Goal: Transaction & Acquisition: Purchase product/service

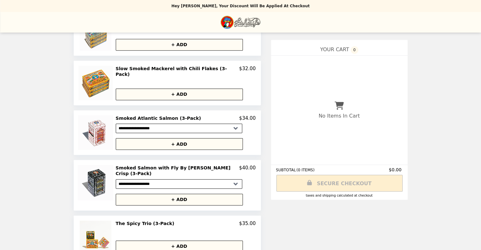
scroll to position [334, 0]
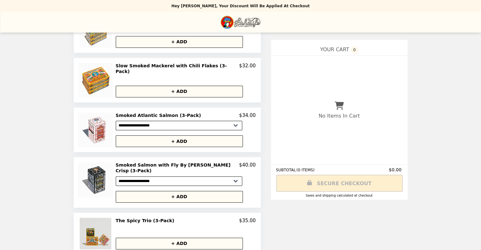
click at [101, 222] on img at bounding box center [96, 234] width 33 height 32
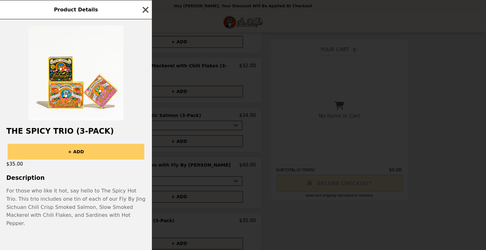
click at [146, 9] on icon "button" at bounding box center [146, 10] width 6 height 6
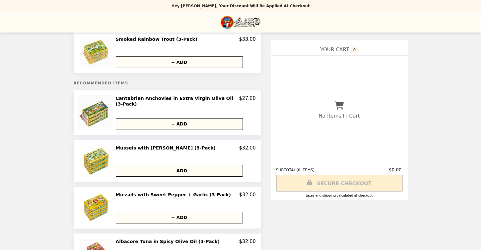
scroll to position [0, 0]
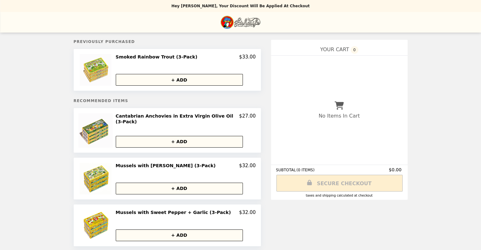
click at [339, 143] on div "No Items In Cart" at bounding box center [339, 110] width 137 height 109
click at [190, 79] on button "+ ADD" at bounding box center [179, 80] width 127 height 12
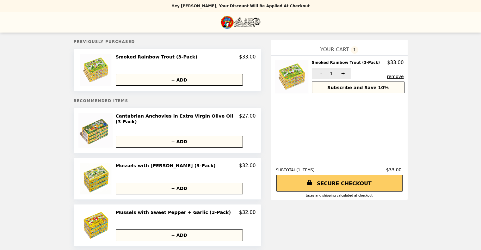
click at [266, 55] on div "**********" at bounding box center [339, 120] width 147 height 170
click at [197, 16] on li "Main" at bounding box center [240, 22] width 479 height 21
